Goal: Contribute content: Add original content to the website for others to see

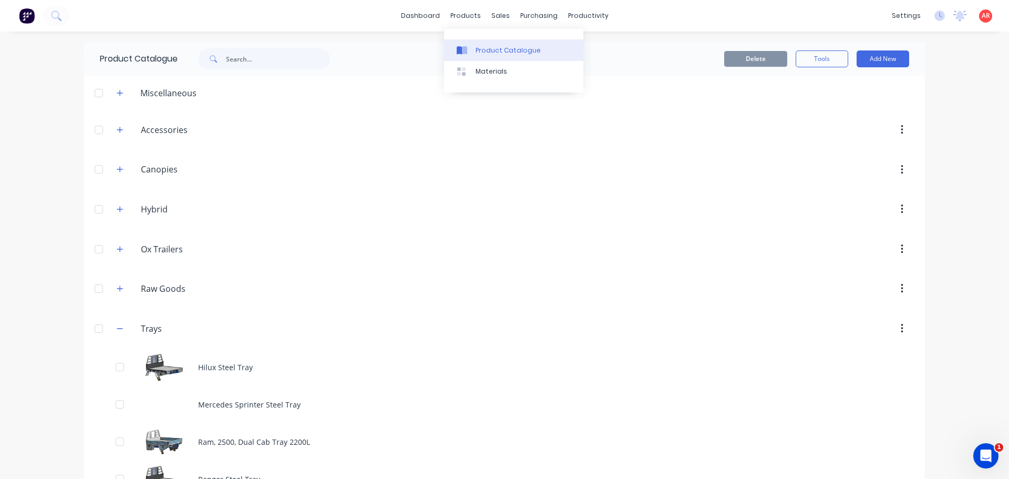
click at [482, 59] on link "Product Catalogue" at bounding box center [513, 49] width 139 height 21
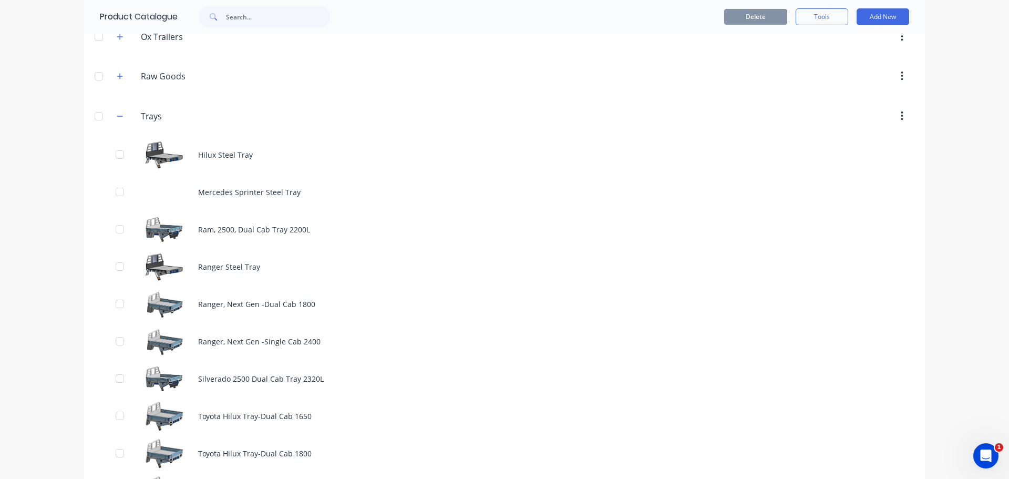
scroll to position [158, 0]
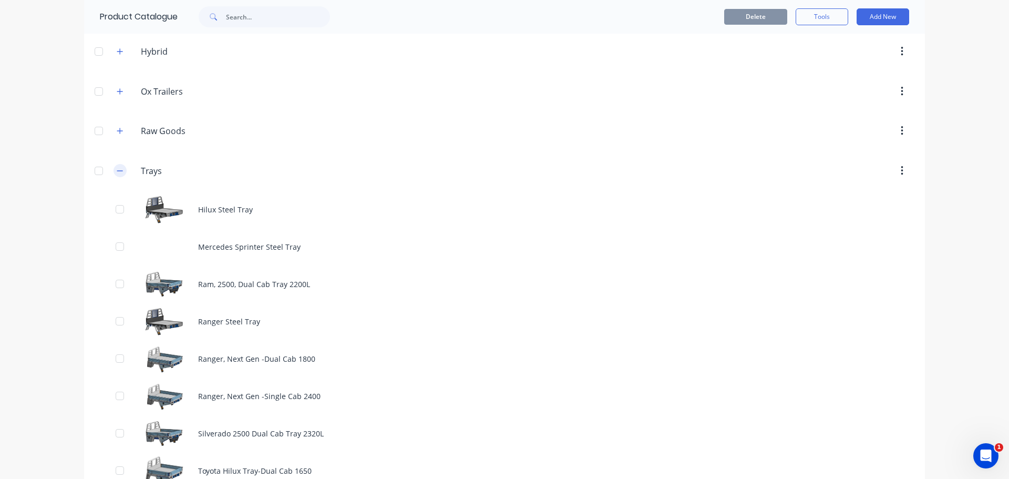
click at [122, 172] on button "button" at bounding box center [119, 170] width 13 height 13
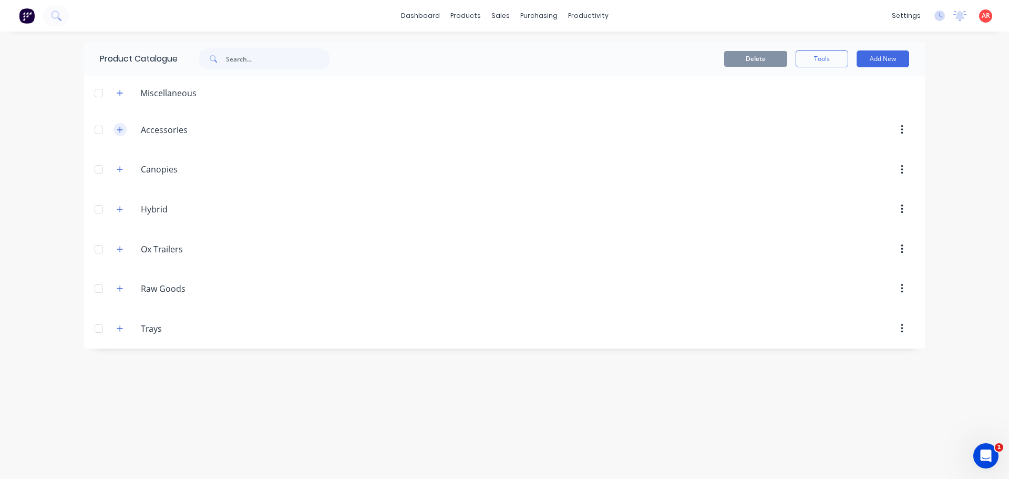
scroll to position [0, 0]
click at [117, 128] on icon "button" at bounding box center [120, 129] width 6 height 7
click at [119, 136] on span at bounding box center [119, 129] width 13 height 13
click at [119, 131] on icon "button" at bounding box center [120, 129] width 6 height 7
click at [120, 293] on button "button" at bounding box center [119, 288] width 13 height 13
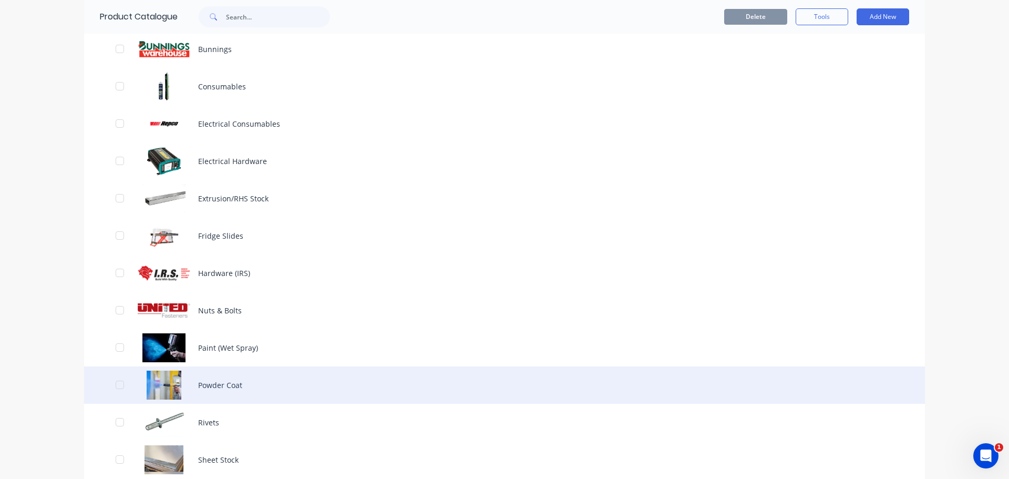
scroll to position [365, 0]
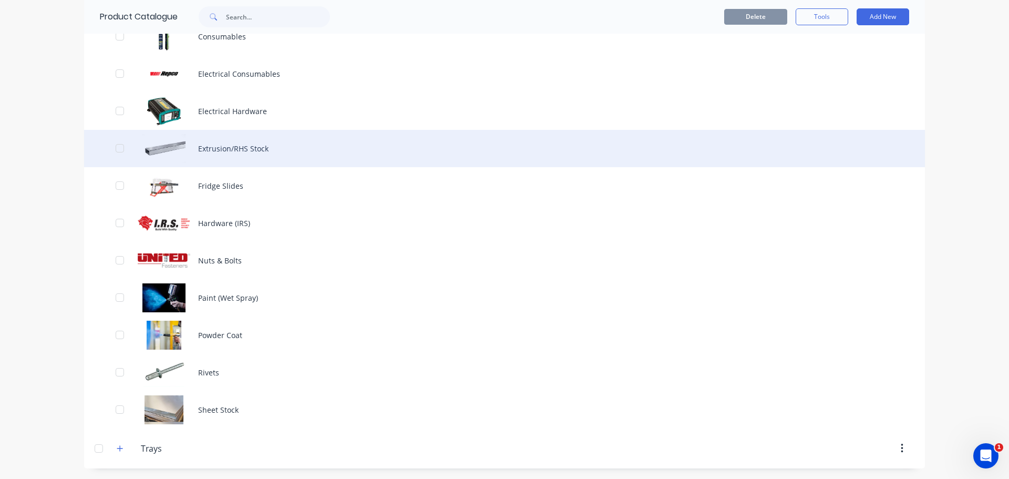
click at [228, 150] on div "Extrusion/RHS Stock" at bounding box center [504, 148] width 840 height 37
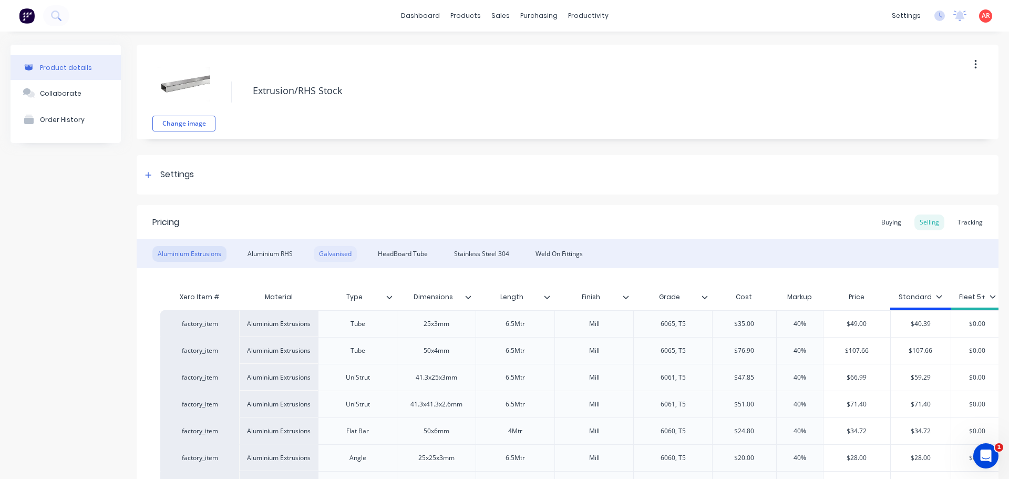
click at [344, 253] on div "Galvanised" at bounding box center [335, 254] width 43 height 16
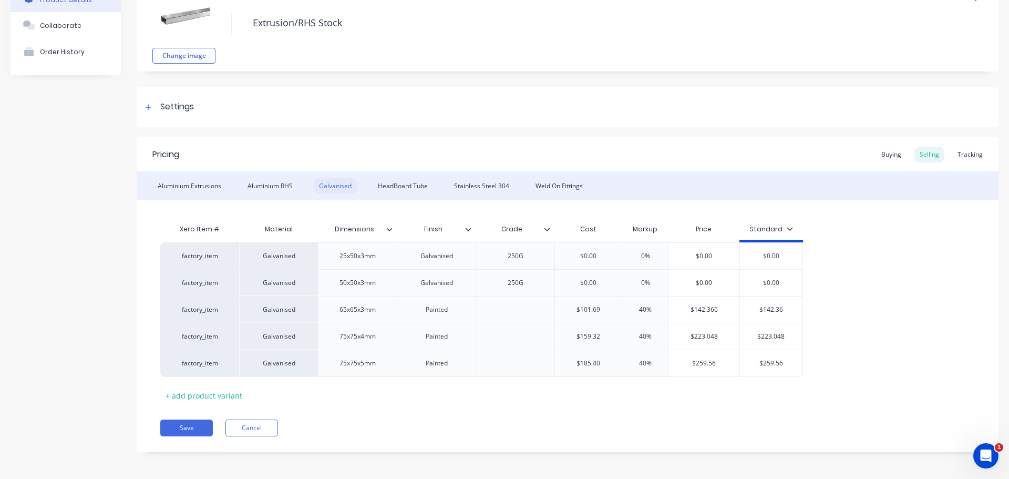
scroll to position [70, 0]
click at [193, 398] on div "+ add product variant" at bounding box center [203, 393] width 87 height 16
type textarea "x"
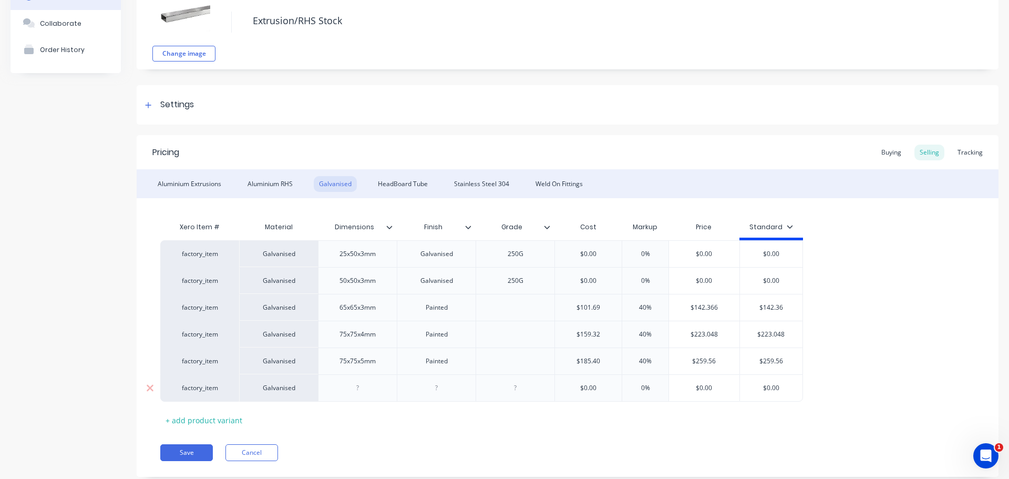
click at [295, 391] on div "Galvanised" at bounding box center [278, 387] width 79 height 27
click at [278, 391] on div "Galvanised" at bounding box center [278, 387] width 79 height 27
click at [359, 389] on div at bounding box center [357, 388] width 53 height 14
type textarea "x"
click at [439, 388] on div at bounding box center [436, 388] width 53 height 14
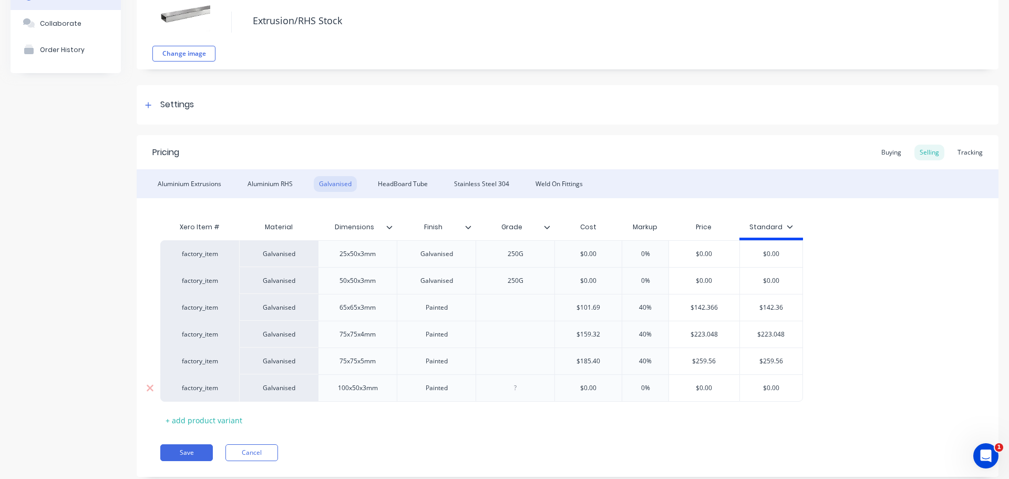
click at [513, 391] on div at bounding box center [515, 388] width 53 height 14
type textarea "x"
type input "$0.00"
drag, startPoint x: 586, startPoint y: 391, endPoint x: 564, endPoint y: 390, distance: 22.1
click at [562, 391] on input "$0.00" at bounding box center [588, 387] width 67 height 9
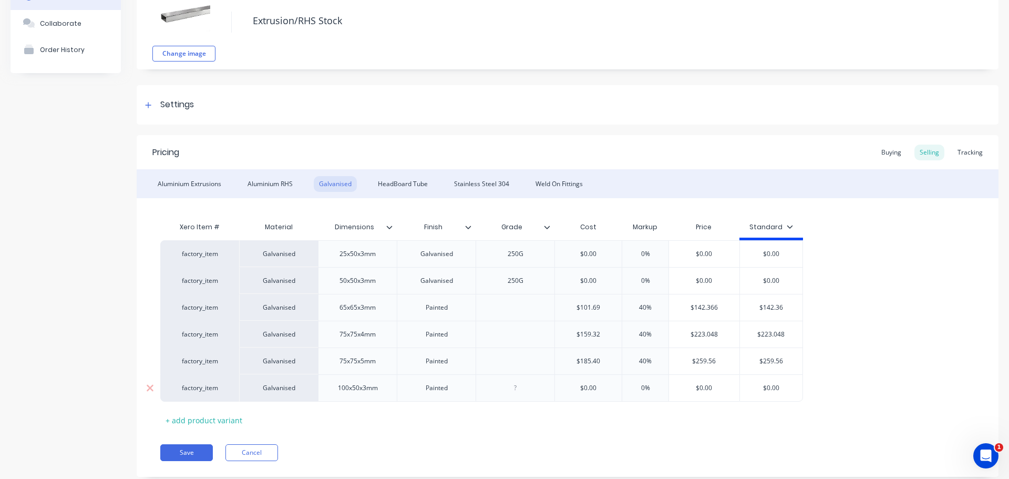
type textarea "x"
type input "1"
type textarea "x"
type input "11"
type textarea "x"
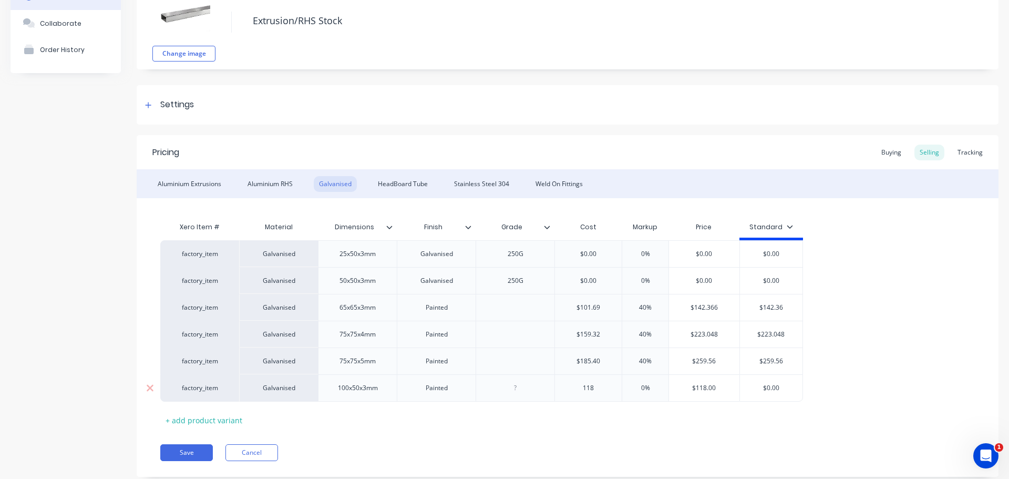
type input "118."
type textarea "x"
type input "118.8"
type input "0%"
click at [645, 389] on input "0%" at bounding box center [645, 387] width 53 height 9
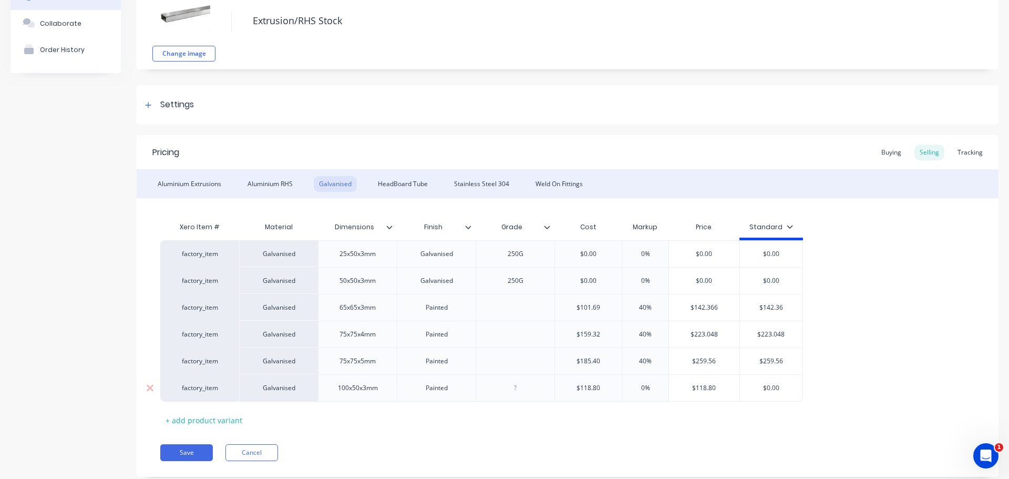
click at [635, 393] on div "0%" at bounding box center [645, 388] width 53 height 26
click at [640, 387] on input "0%" at bounding box center [645, 387] width 53 height 9
click at [635, 388] on input "0%" at bounding box center [645, 387] width 53 height 9
click at [649, 386] on input "0%" at bounding box center [645, 387] width 53 height 9
click at [639, 388] on input "0%" at bounding box center [645, 387] width 53 height 9
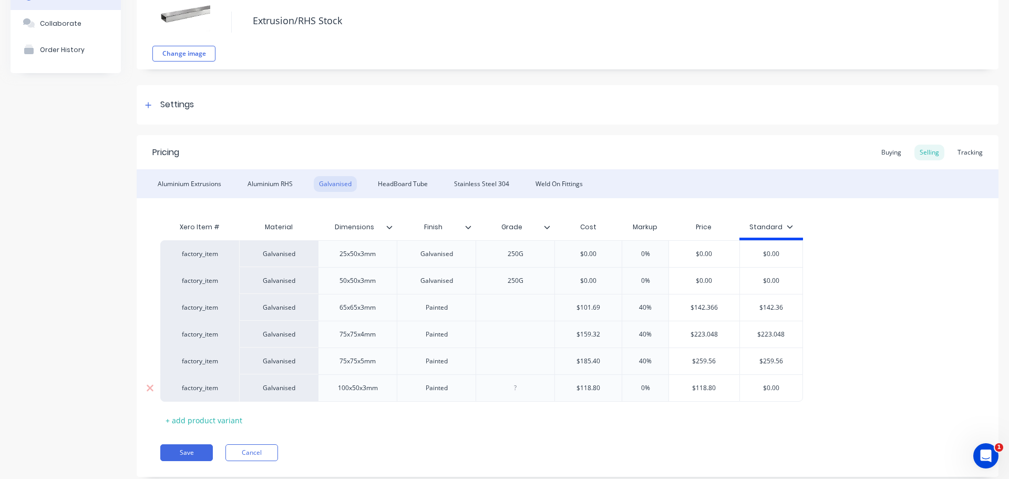
type textarea "x"
type input "40%"
type input "$0.00"
drag, startPoint x: 785, startPoint y: 391, endPoint x: 742, endPoint y: 388, distance: 43.2
click at [742, 388] on input "$0.00" at bounding box center [771, 387] width 63 height 9
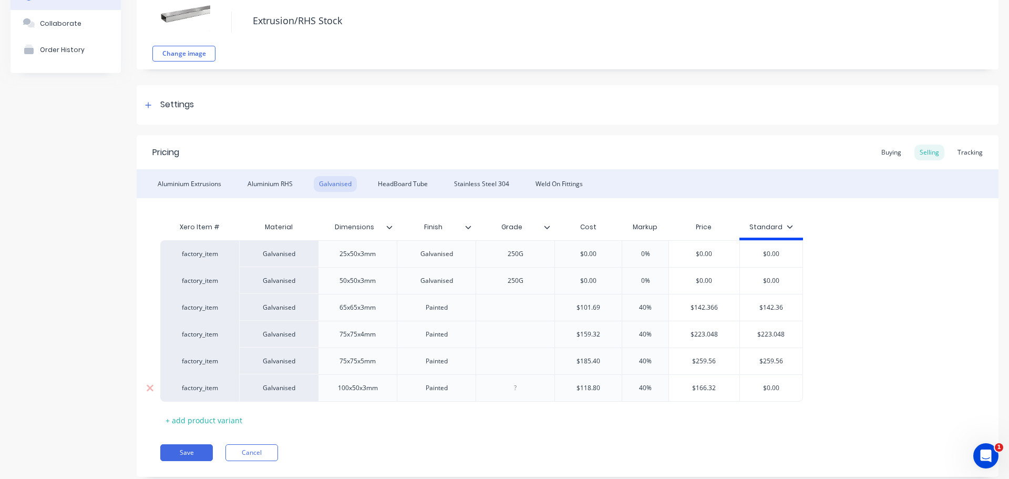
type textarea "x"
type input "1"
type textarea "x"
type input "16"
type textarea "x"
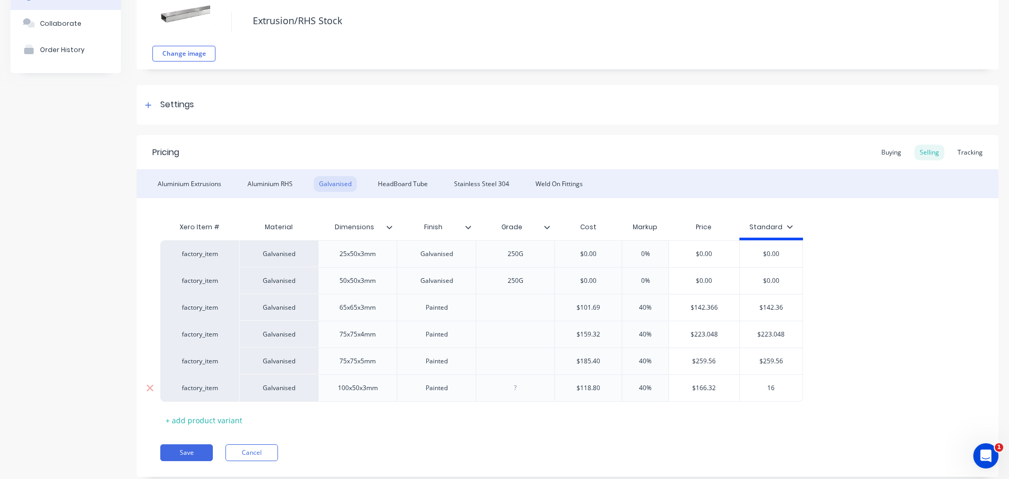
type input "166"
type textarea "x"
type input "166."
type textarea "x"
type input "166.32"
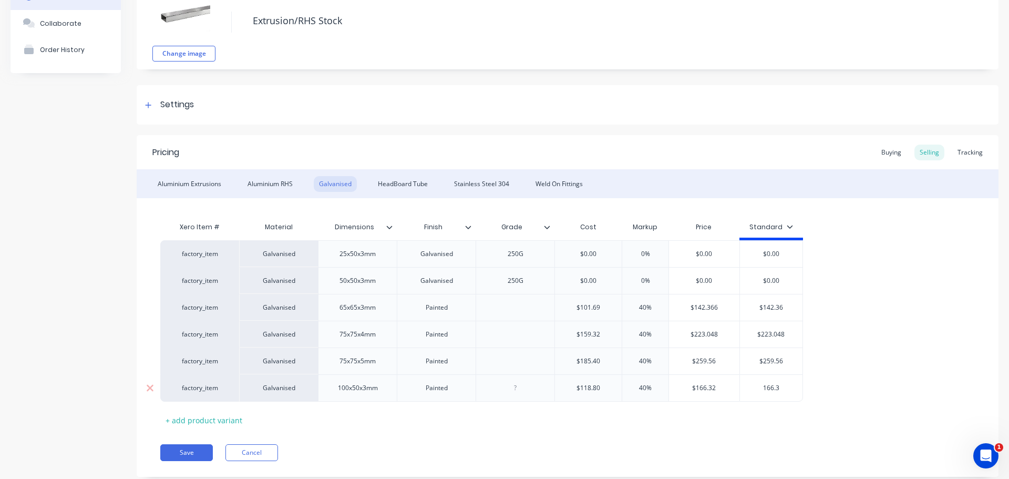
type textarea "x"
type input "166.32"
click at [877, 154] on div "Buying" at bounding box center [891, 152] width 30 height 16
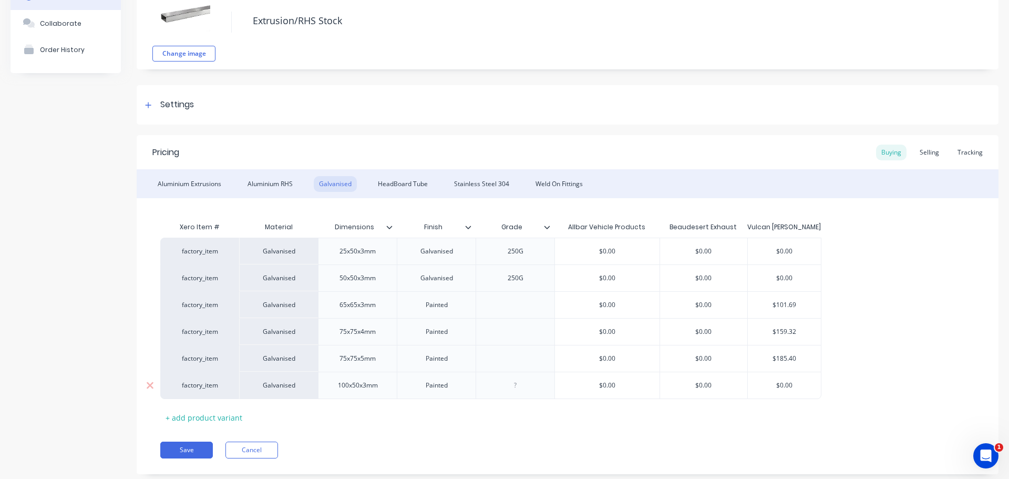
type input "$0.00"
drag, startPoint x: 803, startPoint y: 386, endPoint x: 754, endPoint y: 388, distance: 48.4
click at [754, 388] on input "$0.00" at bounding box center [783, 384] width 73 height 9
type textarea "x"
type input "1"
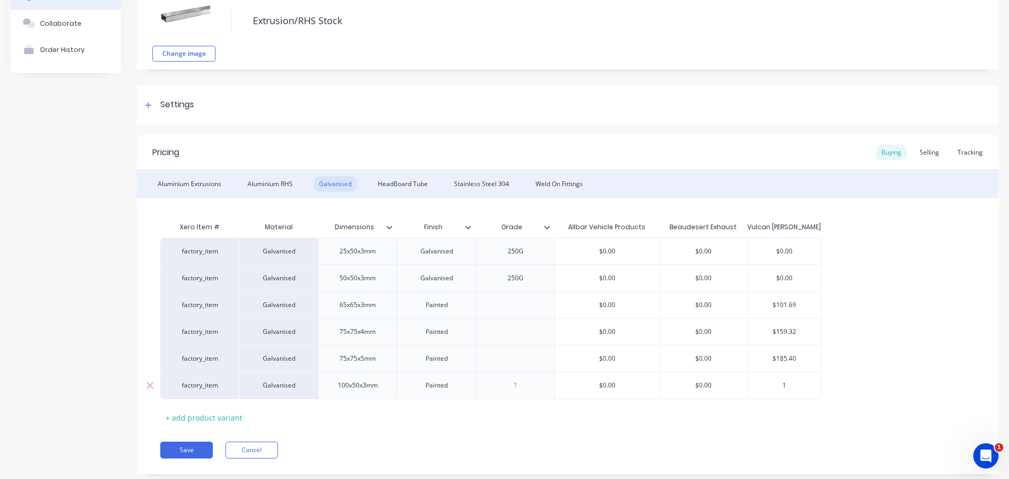
type textarea "x"
type input "11"
type textarea "x"
type input "118"
type textarea "x"
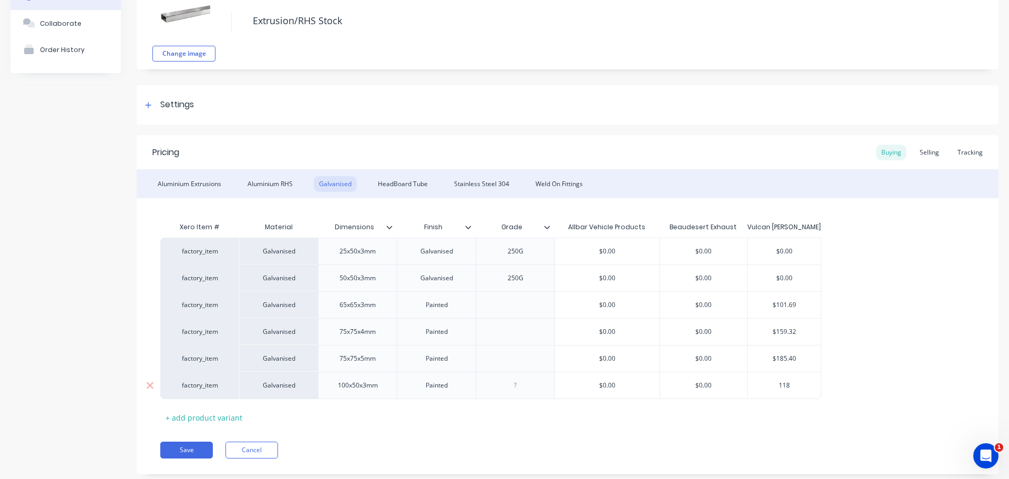
type input "118."
type textarea "x"
type input "118.8"
click at [835, 394] on div "factory_item Galvanised 25x50x3mm Galvanised 250G $0.00 $0.00 $0.00 factory_ite…" at bounding box center [567, 317] width 814 height 161
click at [222, 416] on div "+ add product variant" at bounding box center [203, 417] width 87 height 16
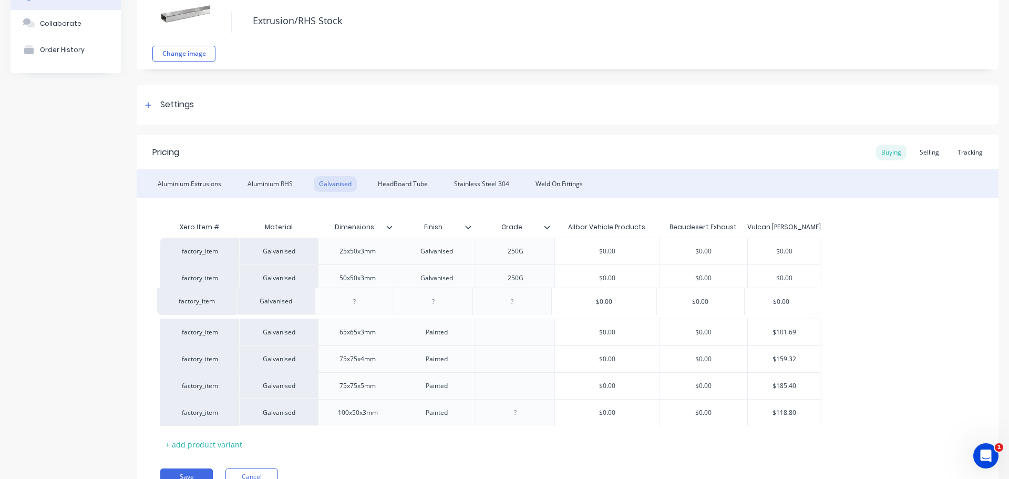
drag, startPoint x: 165, startPoint y: 412, endPoint x: 163, endPoint y: 298, distance: 114.5
click at [163, 298] on div "factory_item Galvanised 25x50x3mm Galvanised 250G $0.00 $0.00 $0.00 factory_ite…" at bounding box center [567, 331] width 814 height 188
type textarea "x"
click at [355, 294] on div at bounding box center [357, 304] width 79 height 27
click at [359, 300] on div at bounding box center [357, 305] width 53 height 14
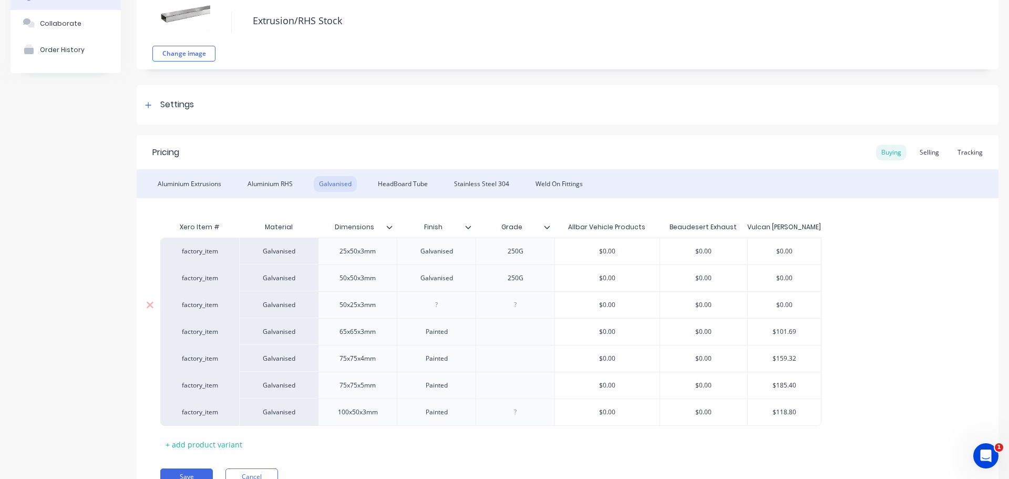
type textarea "x"
click at [436, 303] on div at bounding box center [436, 305] width 53 height 14
type textarea "x"
type input "$0.00"
drag, startPoint x: 626, startPoint y: 304, endPoint x: 570, endPoint y: 305, distance: 55.7
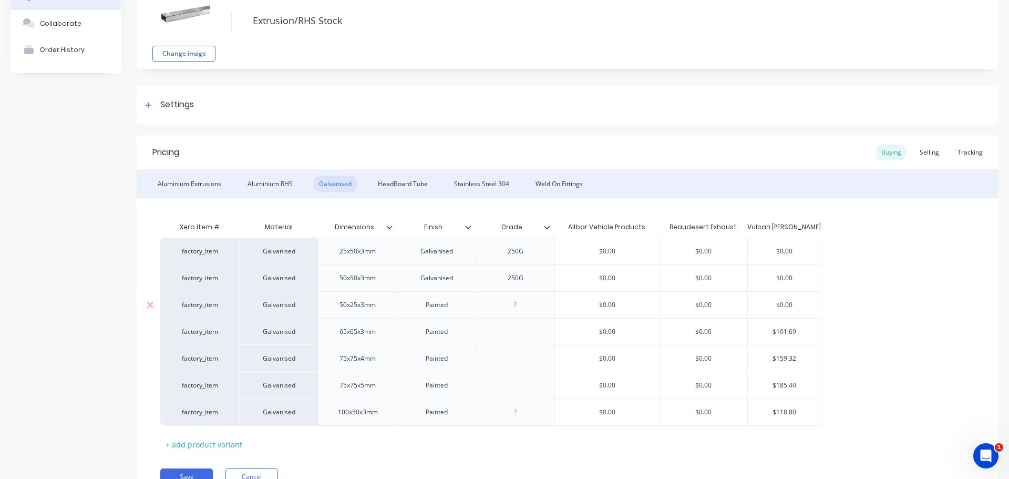
click at [570, 305] on input "$0.00" at bounding box center [607, 304] width 105 height 9
type input "$0.00"
drag, startPoint x: 805, startPoint y: 307, endPoint x: 740, endPoint y: 305, distance: 64.6
click at [740, 305] on div "factory_item Galvanised 50x25x3mm Painted $0.00 $0.00 $0.00 $0.00 $0.00" at bounding box center [490, 304] width 661 height 27
type textarea "x"
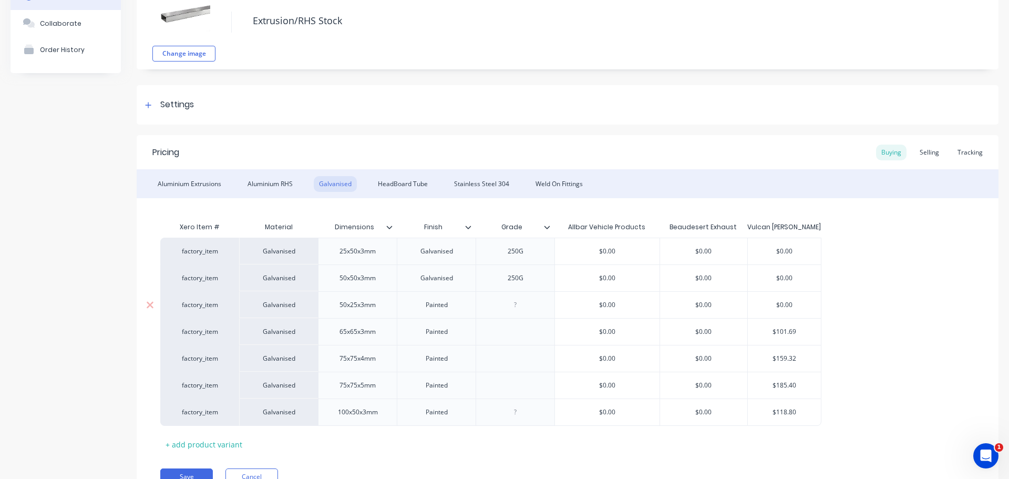
type input "5"
type textarea "x"
type input "55"
type textarea "x"
type input "55."
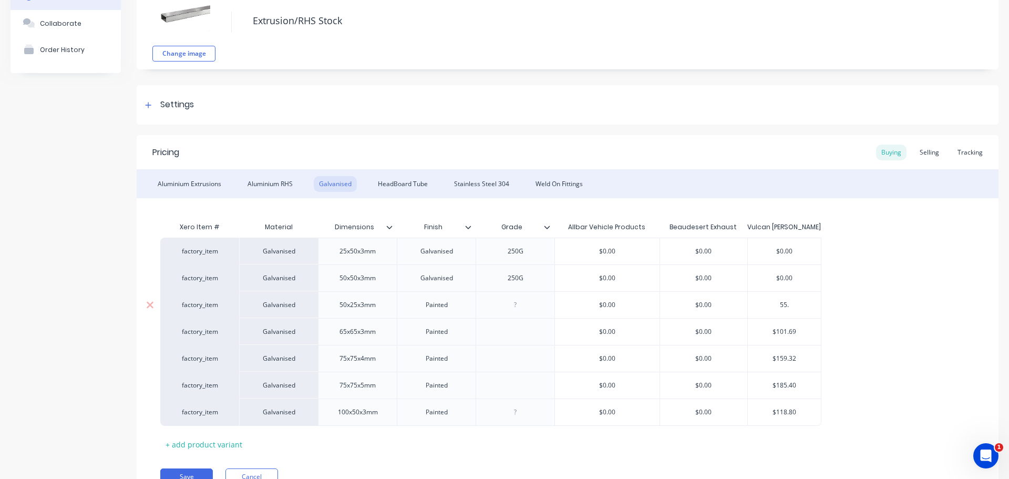
type textarea "x"
type input "55.2"
type textarea "x"
type input "55.26"
click at [841, 304] on div "factory_item Galvanised 25x50x3mm Galvanised 250G $0.00 $0.00 $0.00 factory_ite…" at bounding box center [567, 331] width 814 height 188
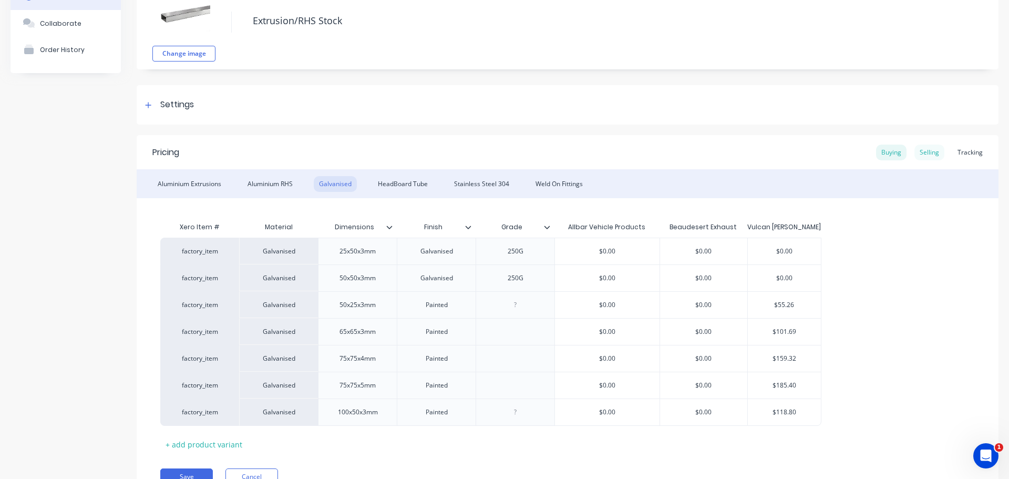
click at [924, 158] on div "Selling" at bounding box center [929, 152] width 30 height 16
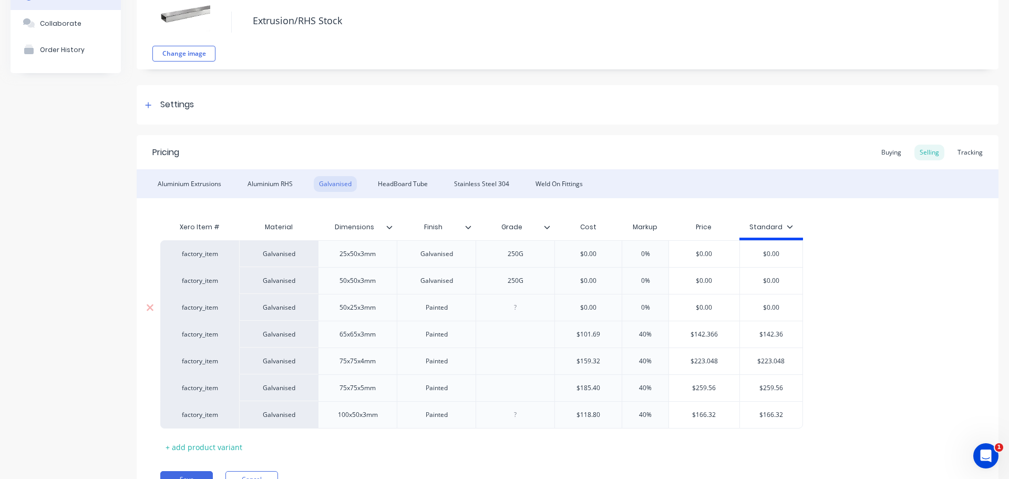
type input "$0.00"
drag, startPoint x: 607, startPoint y: 309, endPoint x: 563, endPoint y: 306, distance: 43.7
click at [562, 306] on input "$0.00" at bounding box center [588, 307] width 67 height 9
type textarea "x"
type input "5"
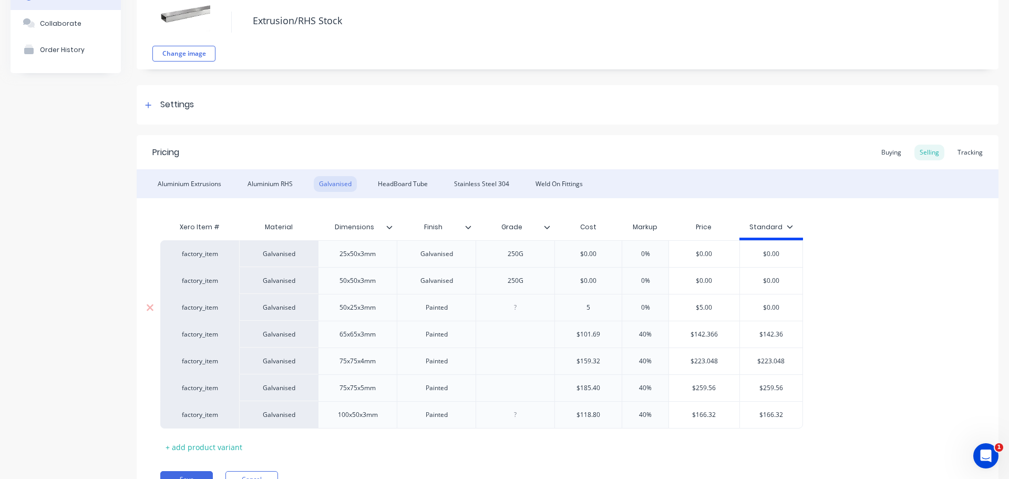
type textarea "x"
type input "55."
type textarea "x"
type input "55.2"
type textarea "x"
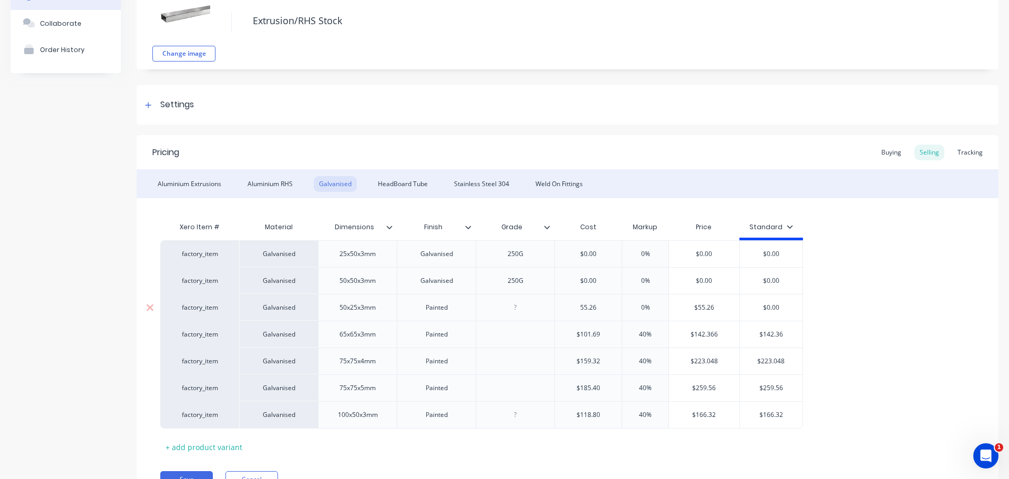
type input "55.26"
type input "0%"
click at [629, 308] on input "0%" at bounding box center [645, 307] width 53 height 9
type textarea "x"
type input "40%"
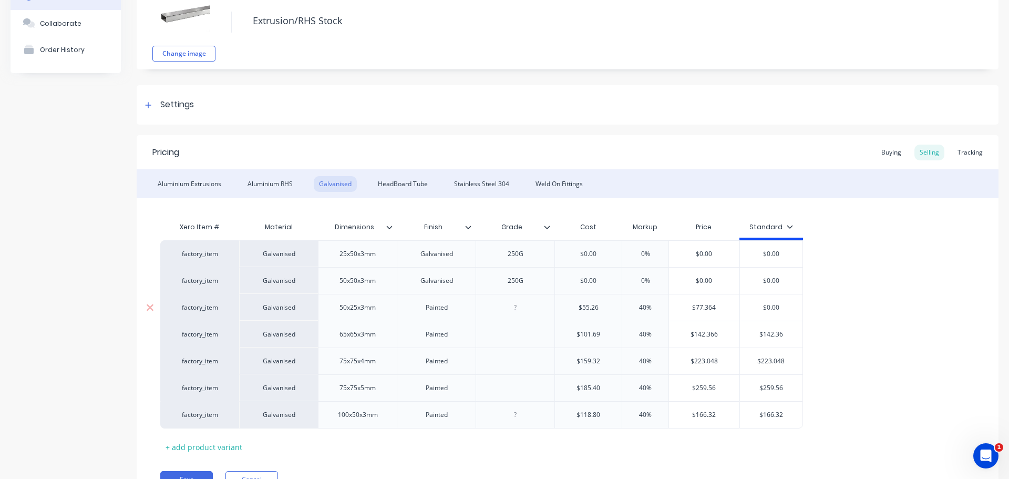
drag, startPoint x: 784, startPoint y: 308, endPoint x: 745, endPoint y: 308, distance: 38.3
click at [745, 308] on input "$0.00" at bounding box center [771, 307] width 63 height 9
type input "7"
type textarea "x"
type input "77"
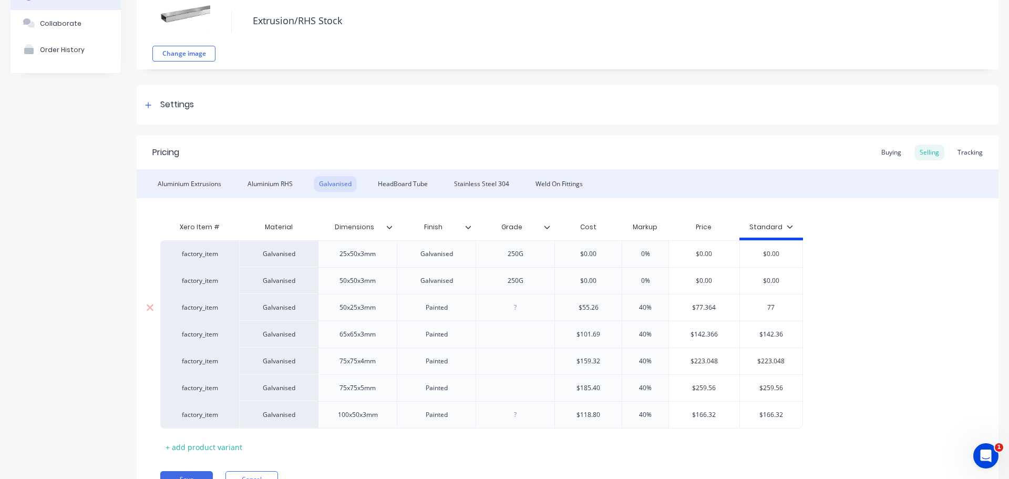
type textarea "x"
type input "77."
type textarea "x"
type input "77.3"
type textarea "x"
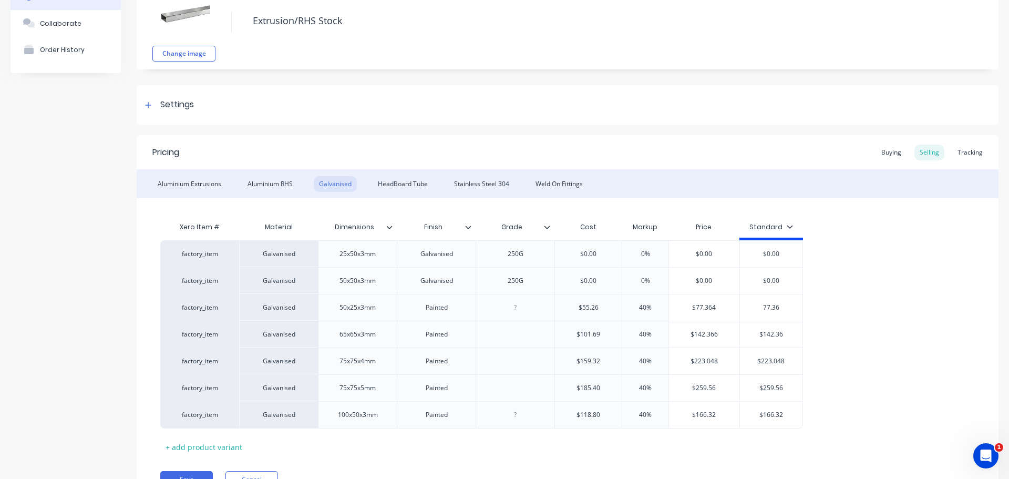
type input "77.36"
click at [895, 305] on div "factory_item Galvanised 25x50x3mm Galvanised 250G $0.00 0% $0.00 $0.00 factory_…" at bounding box center [567, 334] width 814 height 188
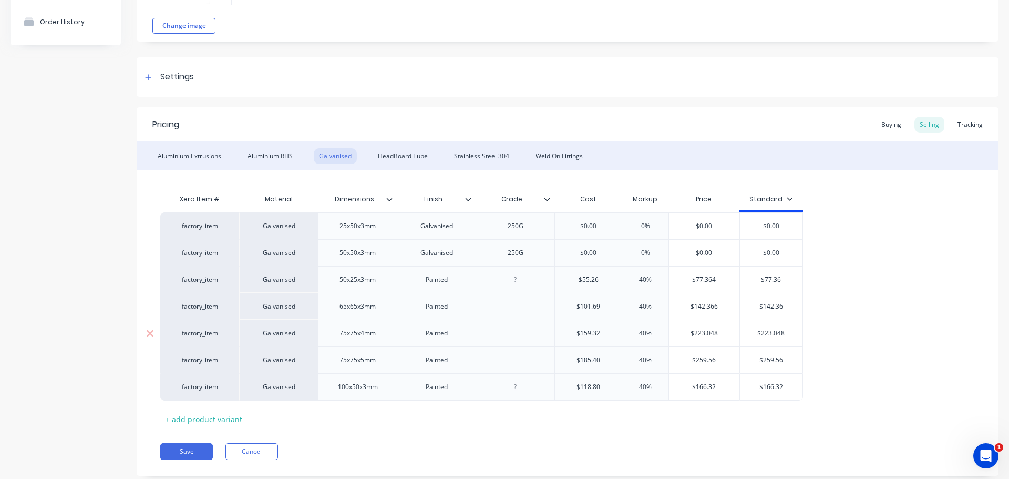
scroll to position [123, 0]
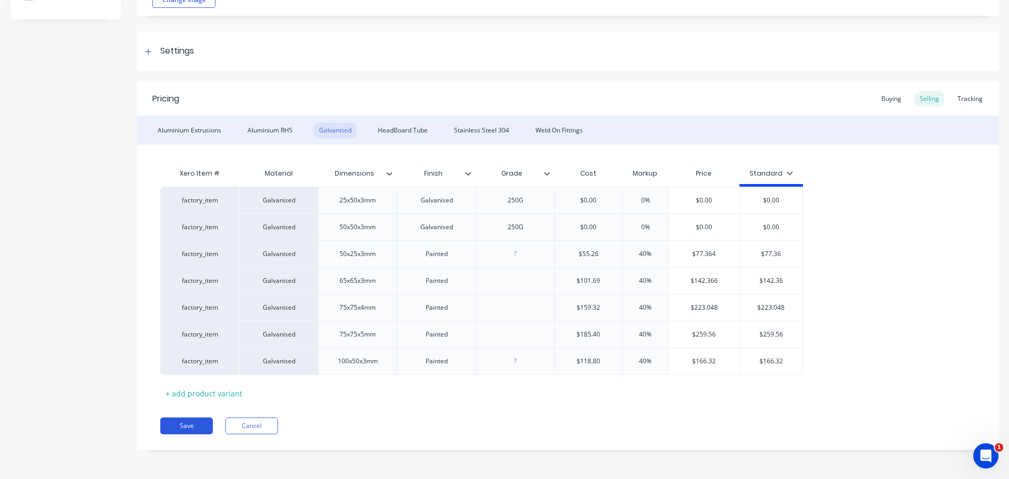
click at [189, 422] on button "Save" at bounding box center [186, 425] width 53 height 17
type textarea "x"
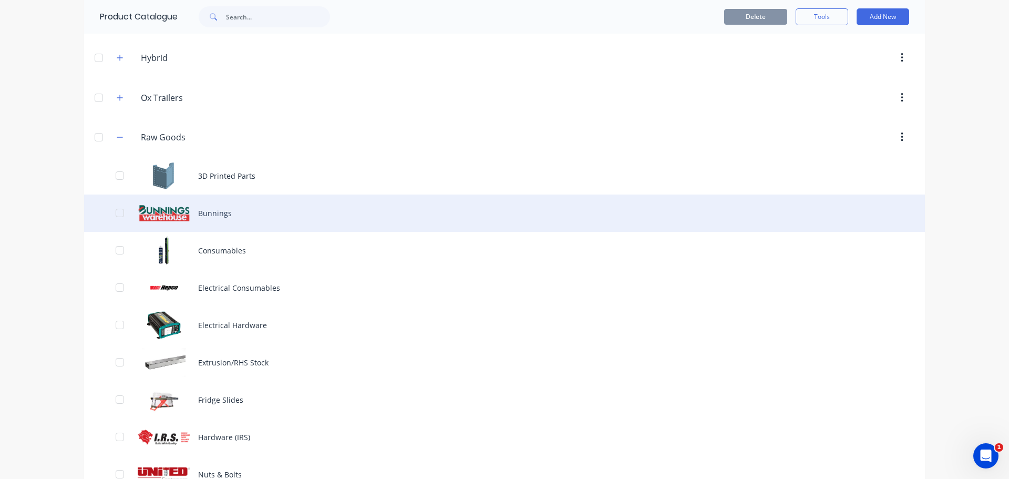
scroll to position [50, 0]
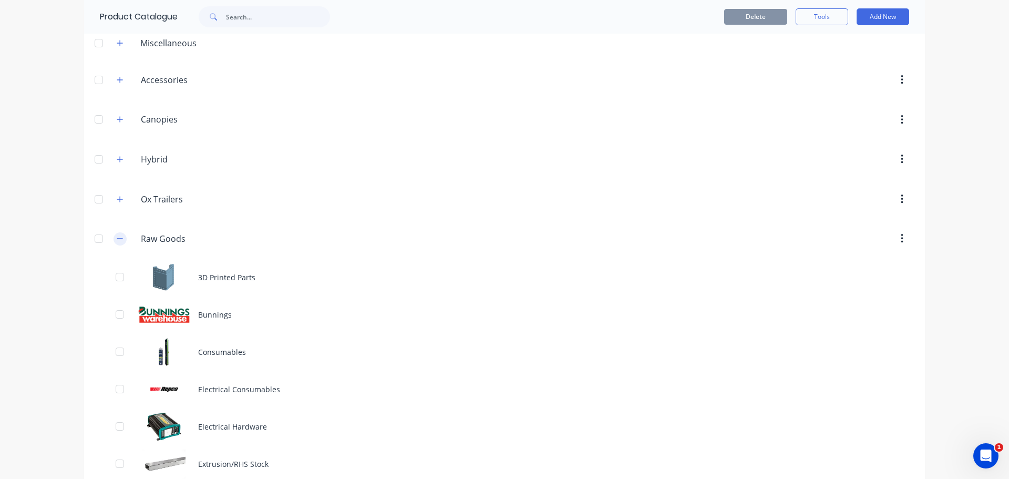
click at [117, 239] on icon "button" at bounding box center [120, 238] width 6 height 7
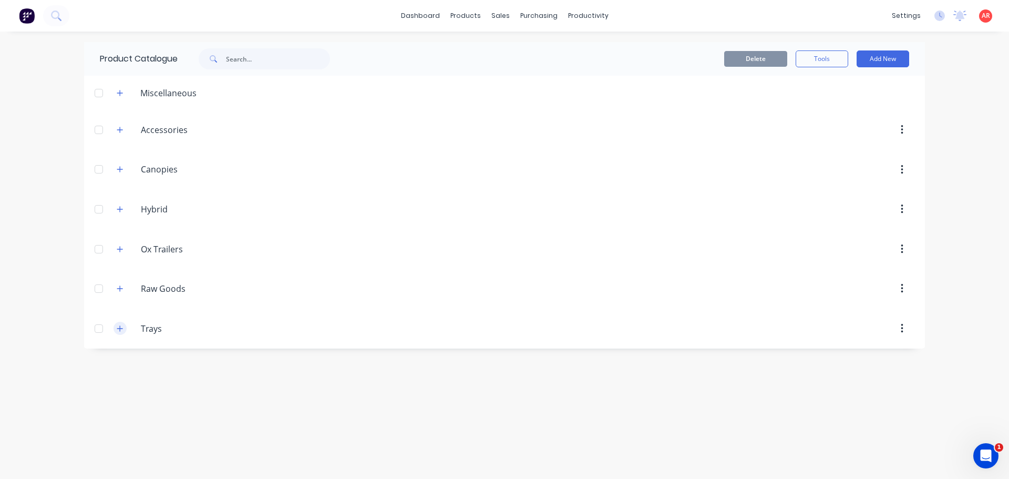
click at [120, 325] on icon "button" at bounding box center [120, 328] width 6 height 7
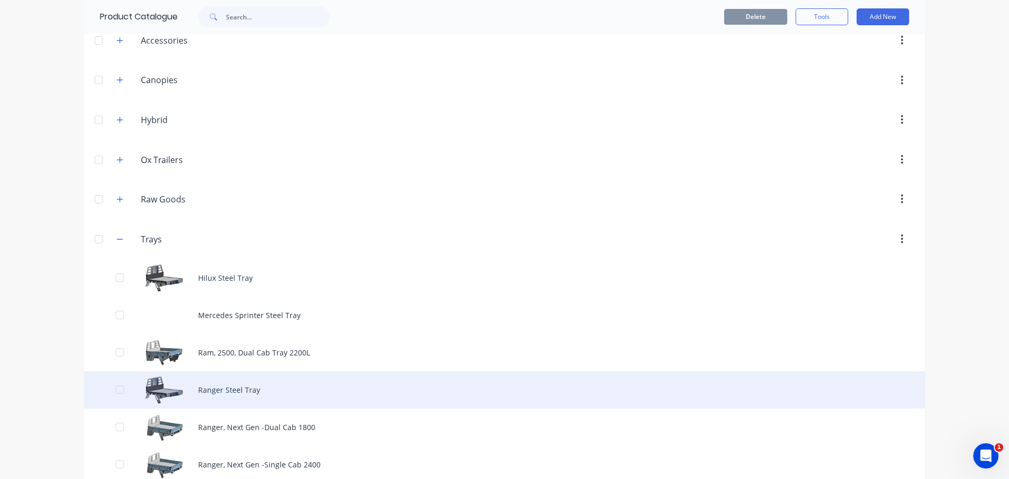
scroll to position [158, 0]
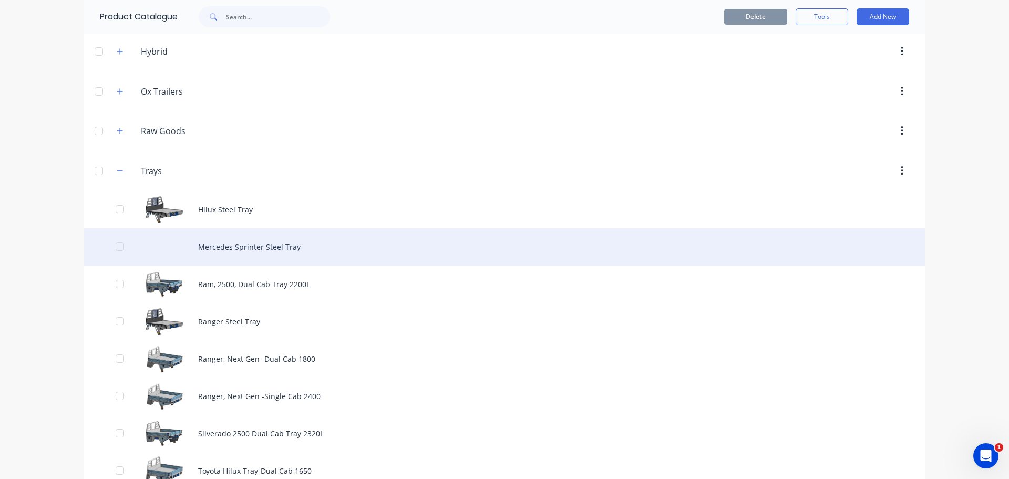
click at [238, 252] on div "Mercedes Sprinter Steel Tray" at bounding box center [504, 246] width 840 height 37
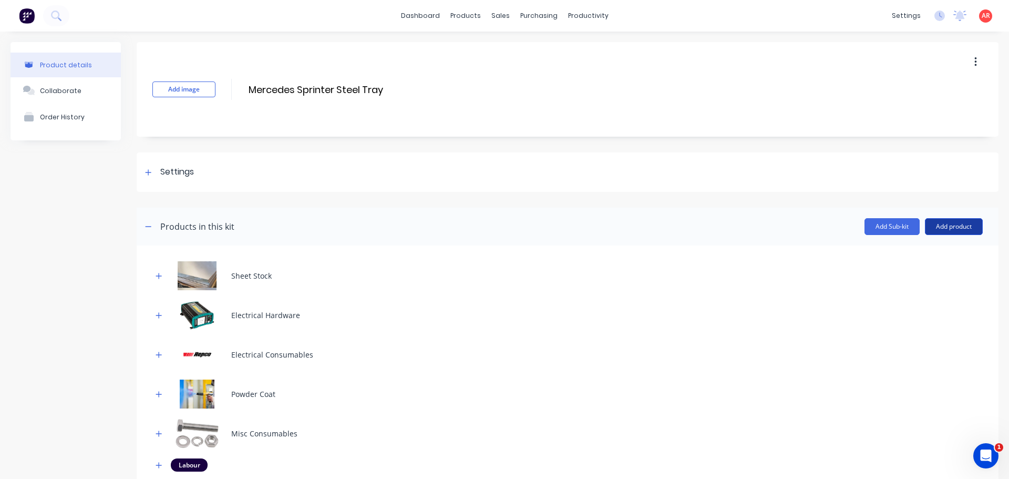
click at [953, 231] on button "Add product" at bounding box center [953, 226] width 58 height 17
click at [948, 251] on div "Product catalogue" at bounding box center [932, 253] width 81 height 15
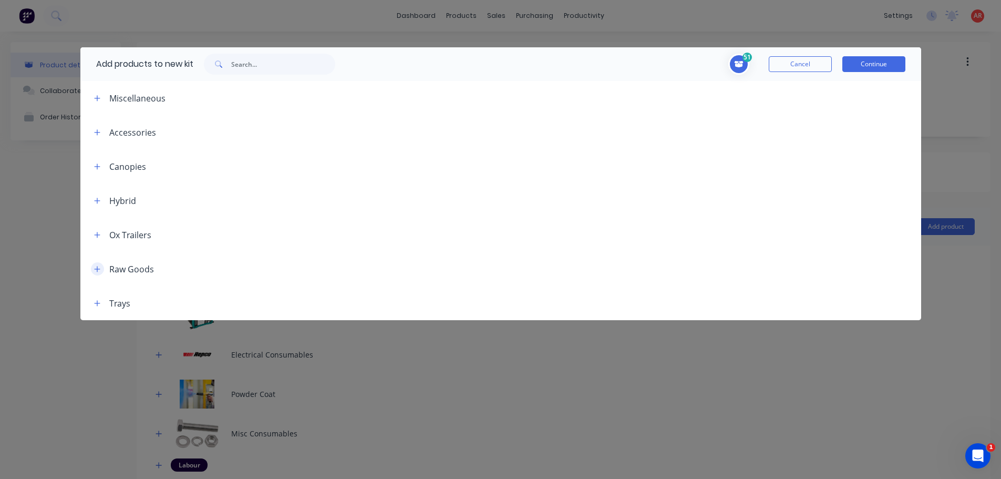
click at [92, 267] on button "button" at bounding box center [97, 268] width 13 height 13
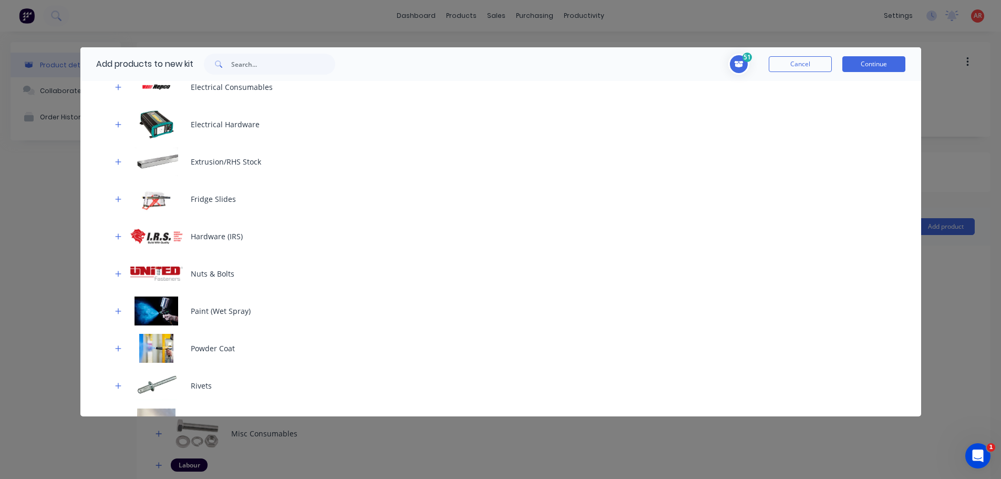
scroll to position [389, 0]
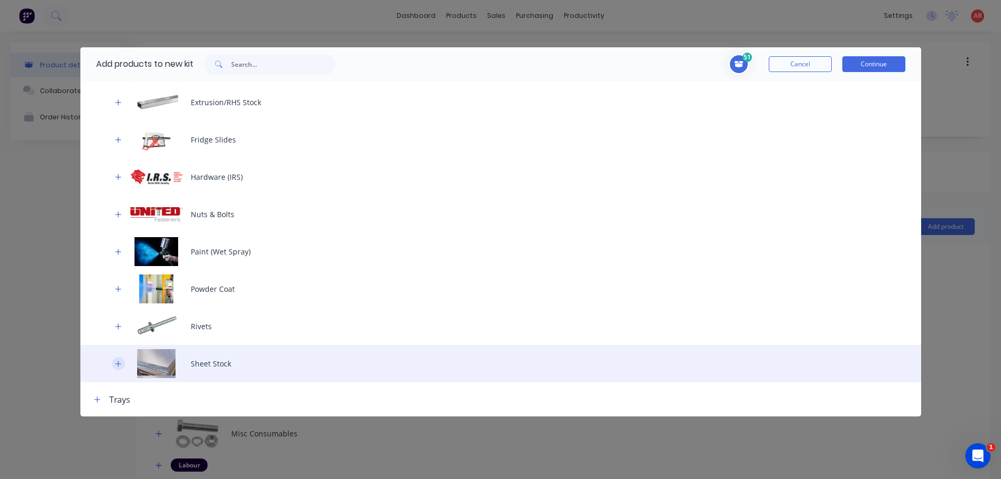
click at [117, 361] on icon "button" at bounding box center [118, 363] width 6 height 7
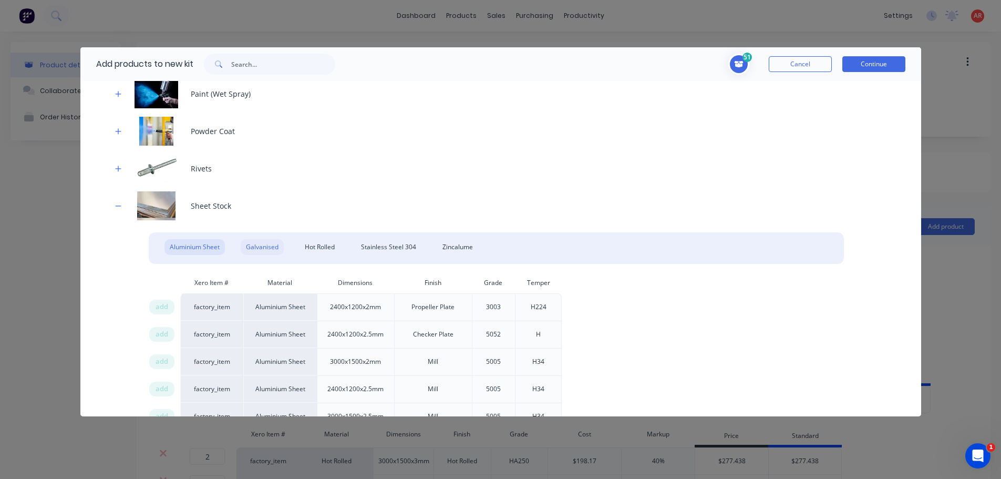
click at [266, 249] on div "Galvanised" at bounding box center [262, 247] width 43 height 16
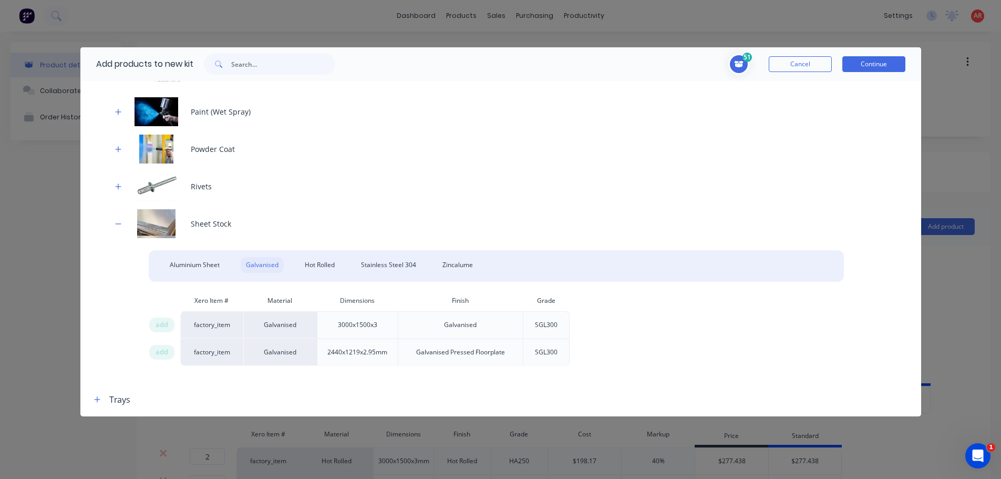
scroll to position [528, 0]
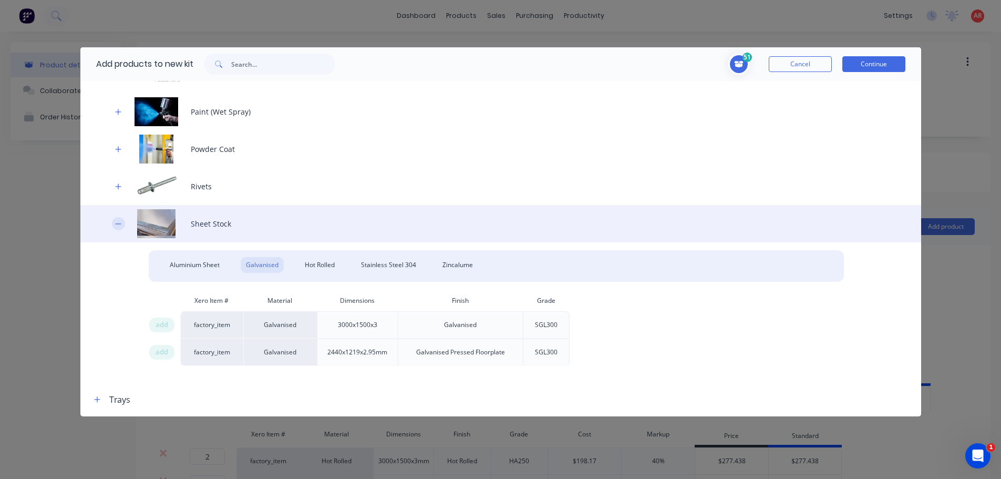
click at [120, 221] on icon "button" at bounding box center [118, 223] width 6 height 7
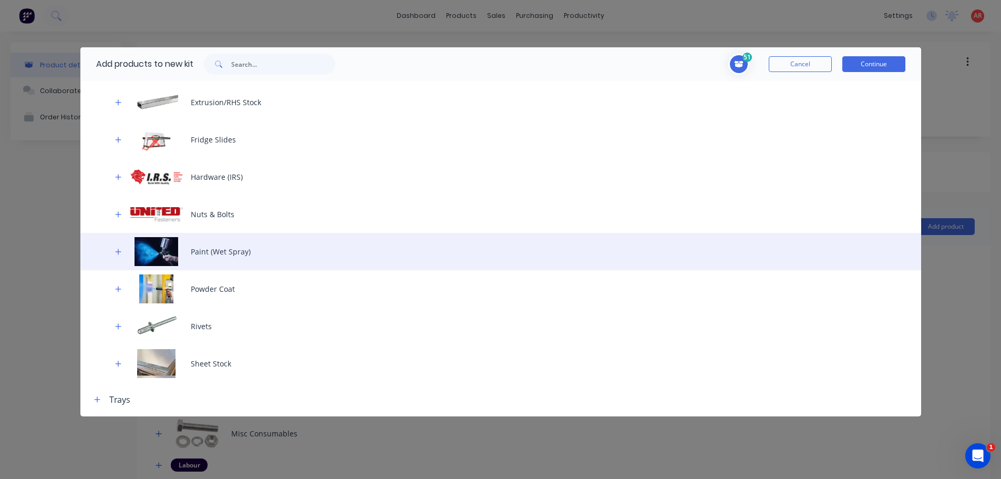
scroll to position [336, 0]
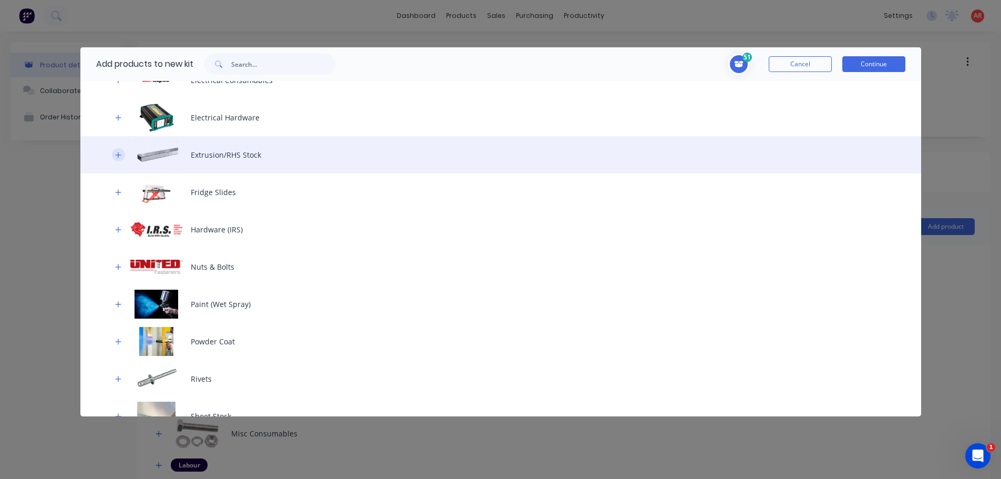
click at [119, 155] on icon "button" at bounding box center [118, 154] width 6 height 7
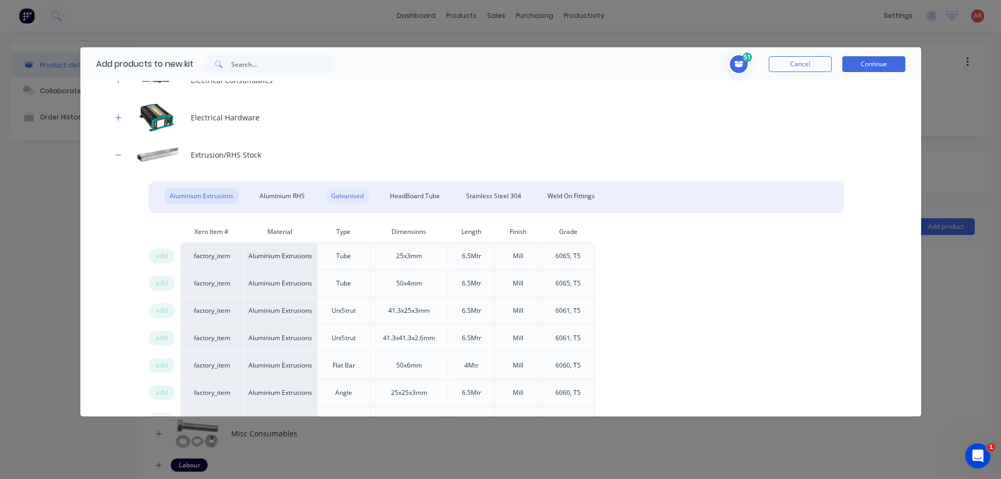
click at [340, 190] on div "Galvanised" at bounding box center [347, 196] width 43 height 16
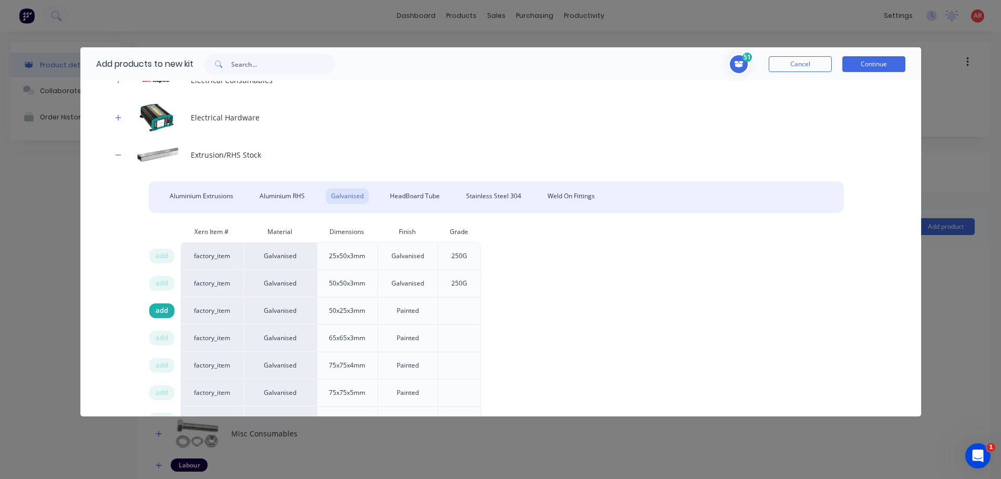
click at [167, 308] on span "add" at bounding box center [161, 310] width 13 height 11
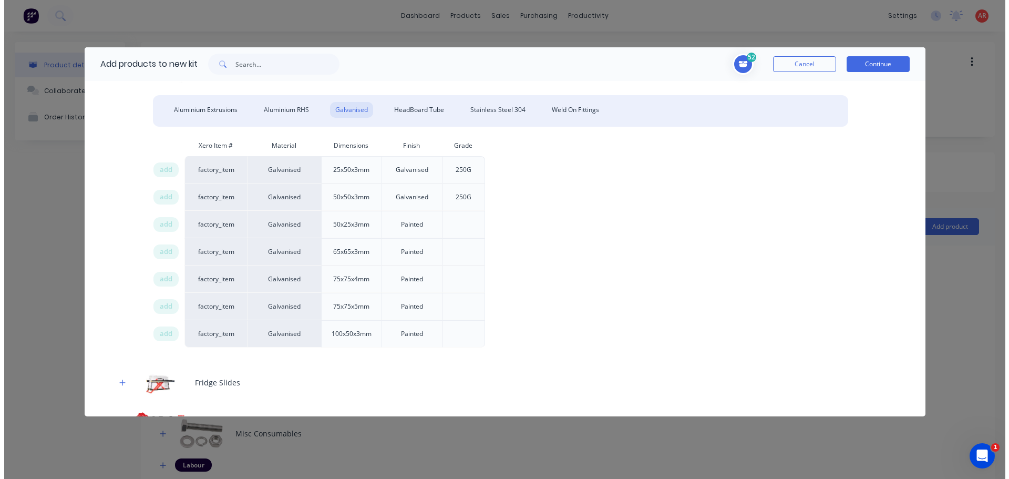
scroll to position [441, 0]
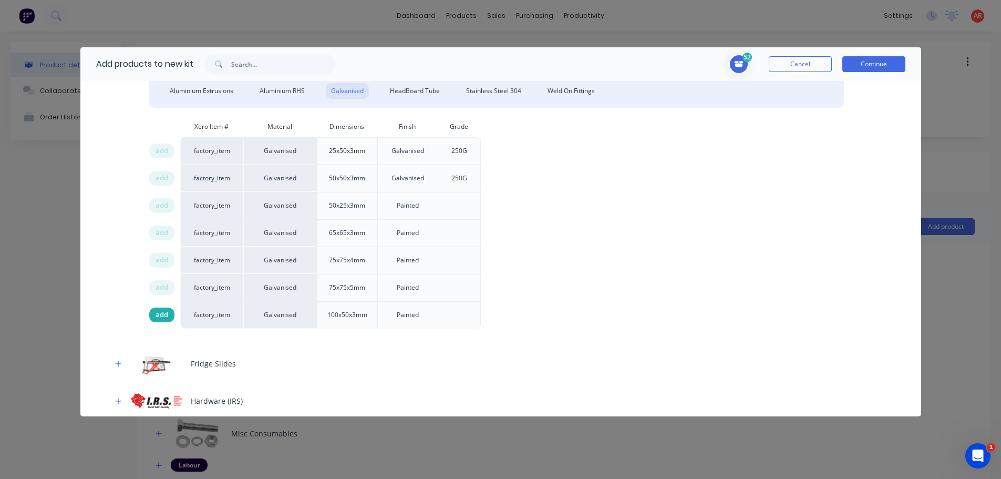
click at [158, 314] on span "add" at bounding box center [161, 314] width 13 height 11
click at [889, 71] on button "Continue" at bounding box center [873, 64] width 63 height 16
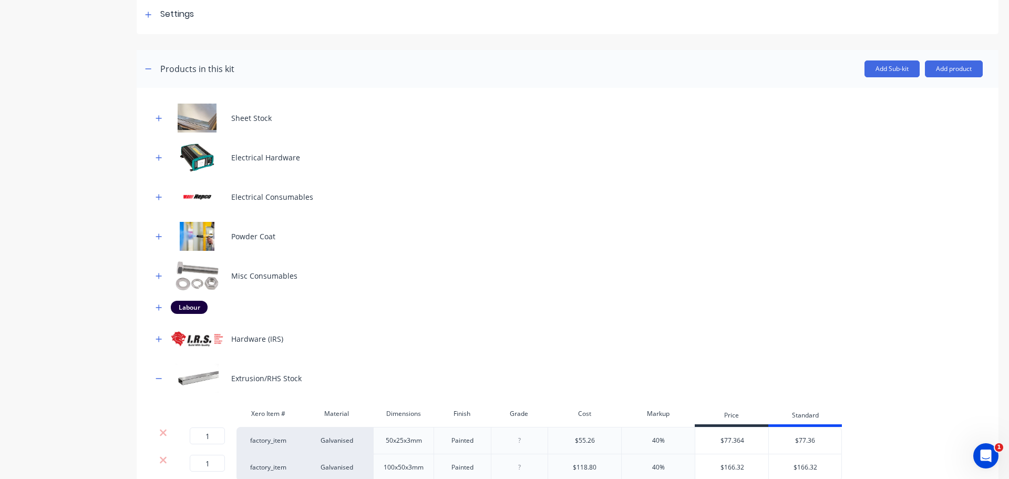
scroll to position [315, 0]
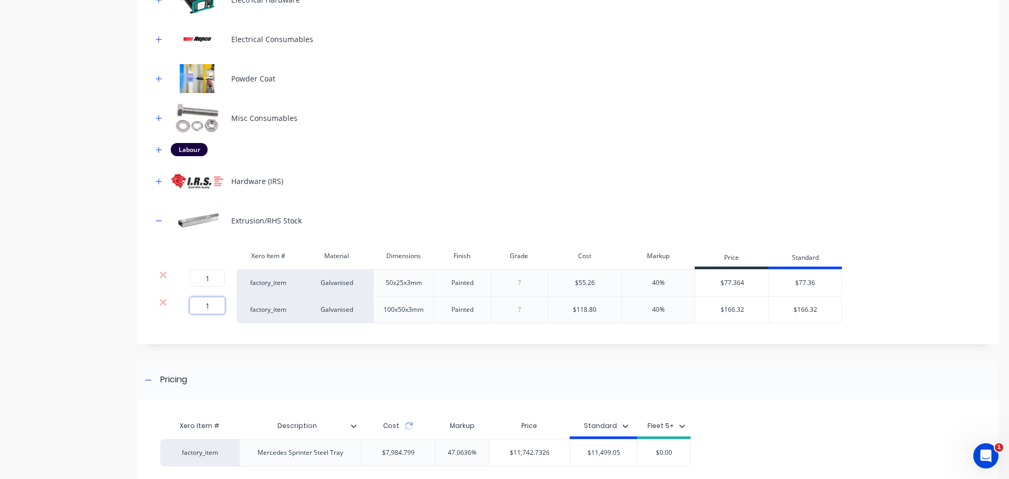
click at [211, 306] on input "1" at bounding box center [207, 305] width 35 height 17
type input ".6"
click at [95, 324] on div "Product details Collaborate Order History" at bounding box center [66, 142] width 110 height 830
drag, startPoint x: 216, startPoint y: 281, endPoint x: 202, endPoint y: 281, distance: 14.2
click at [202, 281] on input "1" at bounding box center [207, 277] width 35 height 17
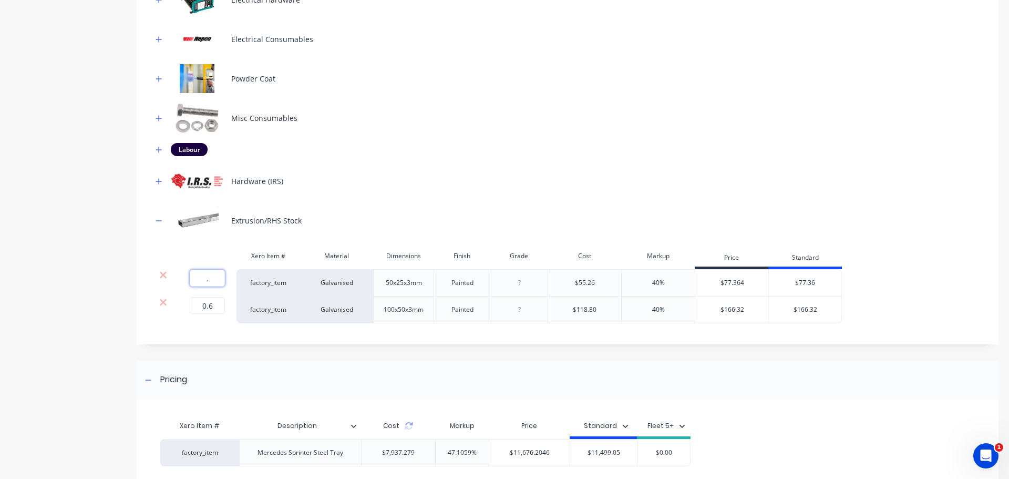
type input ".2"
click at [91, 284] on div "Product details Collaborate Order History" at bounding box center [66, 142] width 110 height 830
click at [410, 426] on icon at bounding box center [408, 425] width 8 height 8
drag, startPoint x: 615, startPoint y: 453, endPoint x: 580, endPoint y: 455, distance: 34.2
click at [580, 455] on input "$11,499.05" at bounding box center [603, 452] width 67 height 9
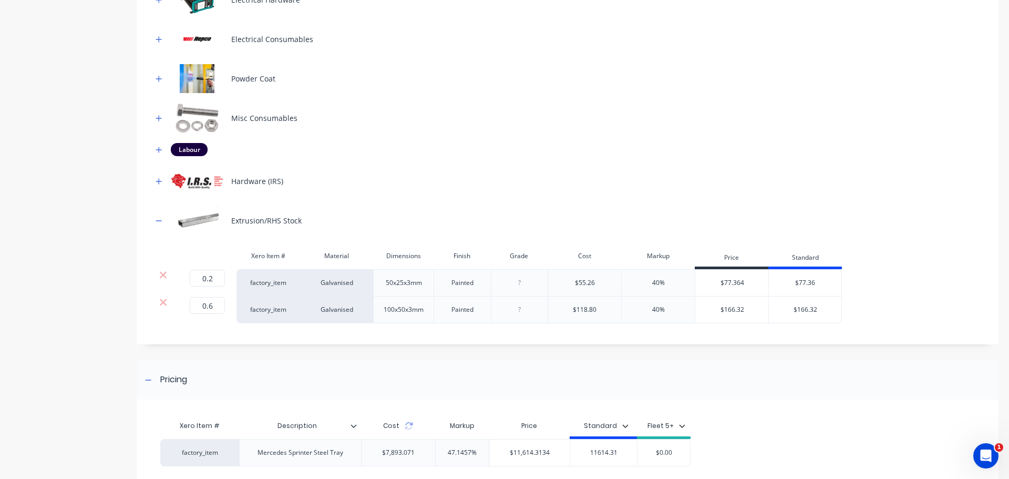
type input "11614.31"
click at [836, 413] on div "Xero Item # Description Cost Markup Price Standard Fleet 5+ factory_item Merced…" at bounding box center [563, 451] width 853 height 83
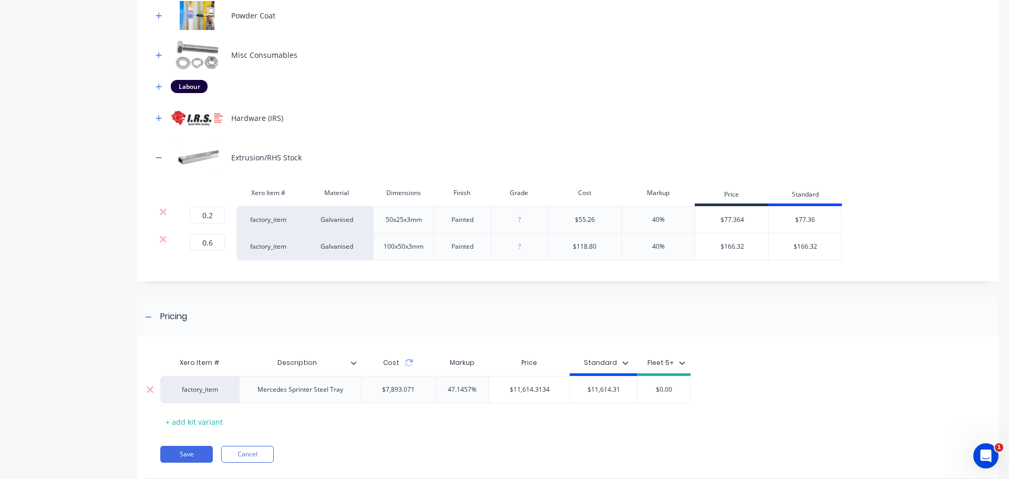
scroll to position [404, 0]
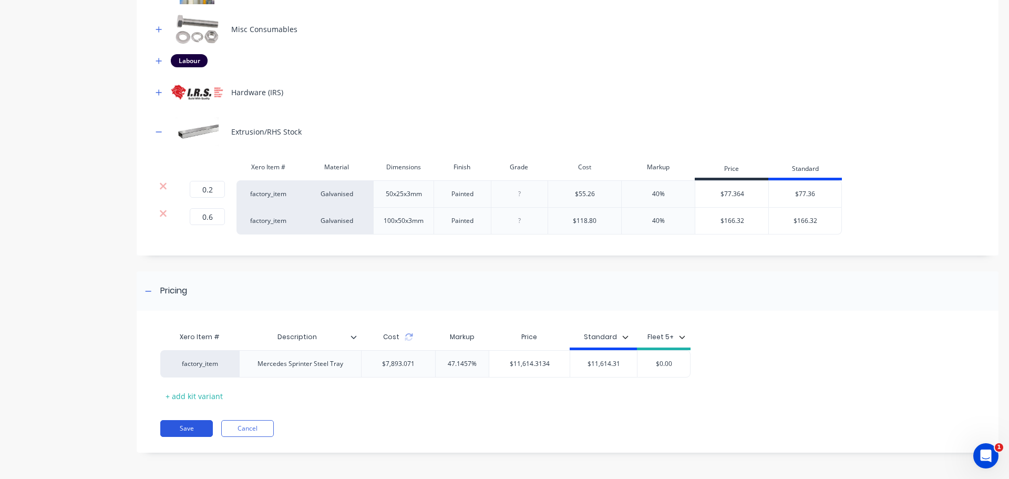
click at [190, 435] on button "Save" at bounding box center [186, 428] width 53 height 17
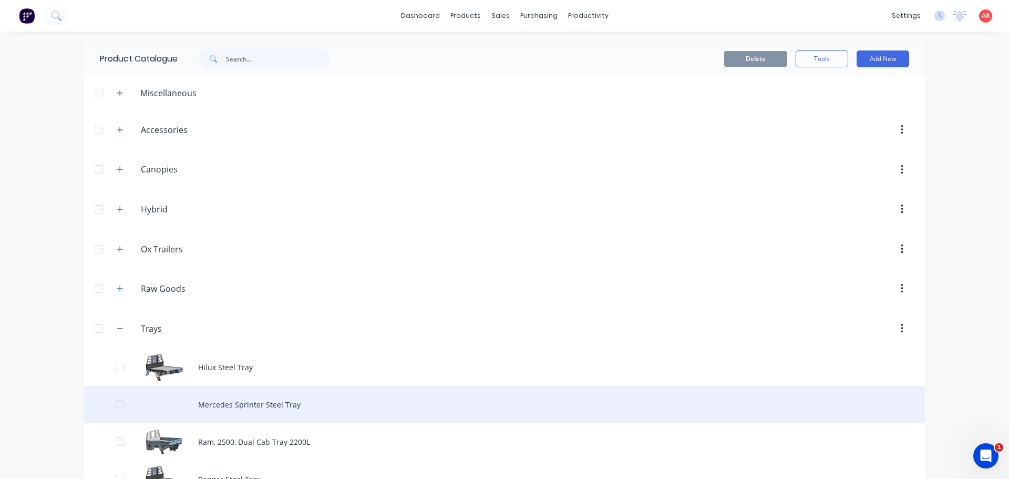
click at [427, 416] on div "Mercedes Sprinter Steel Tray" at bounding box center [504, 404] width 840 height 37
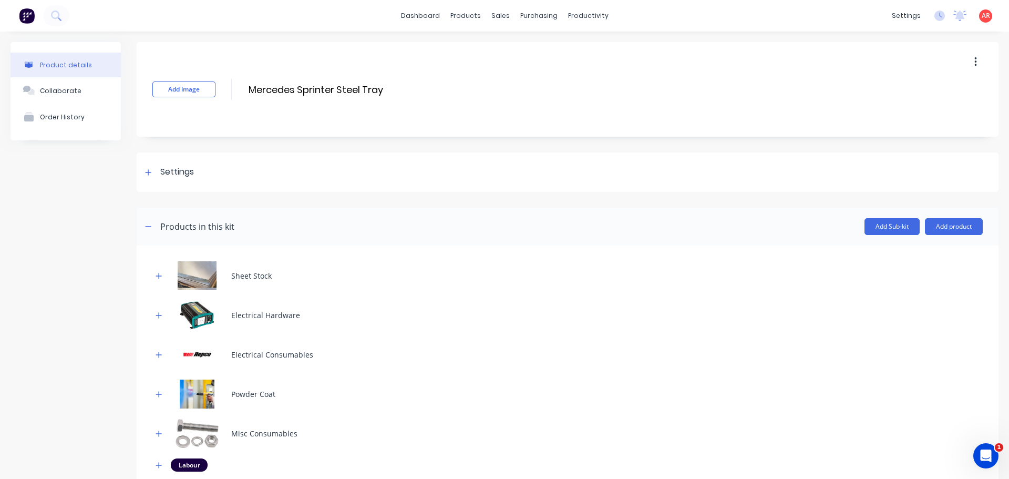
click at [968, 68] on button "button" at bounding box center [975, 62] width 25 height 19
